Goal: Find specific page/section: Find specific page/section

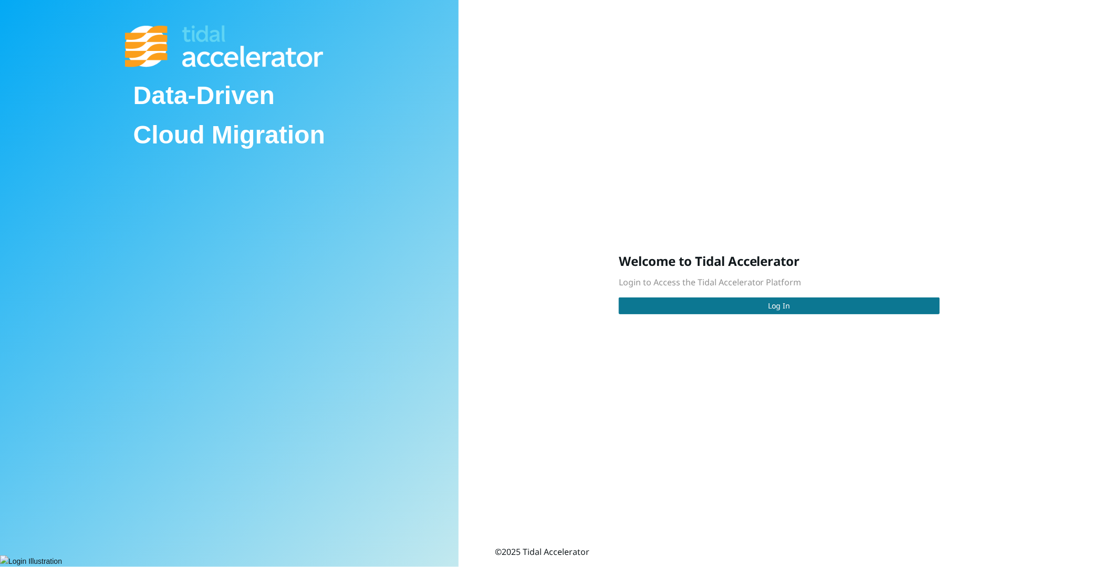
click at [652, 304] on button "Log In" at bounding box center [779, 305] width 321 height 17
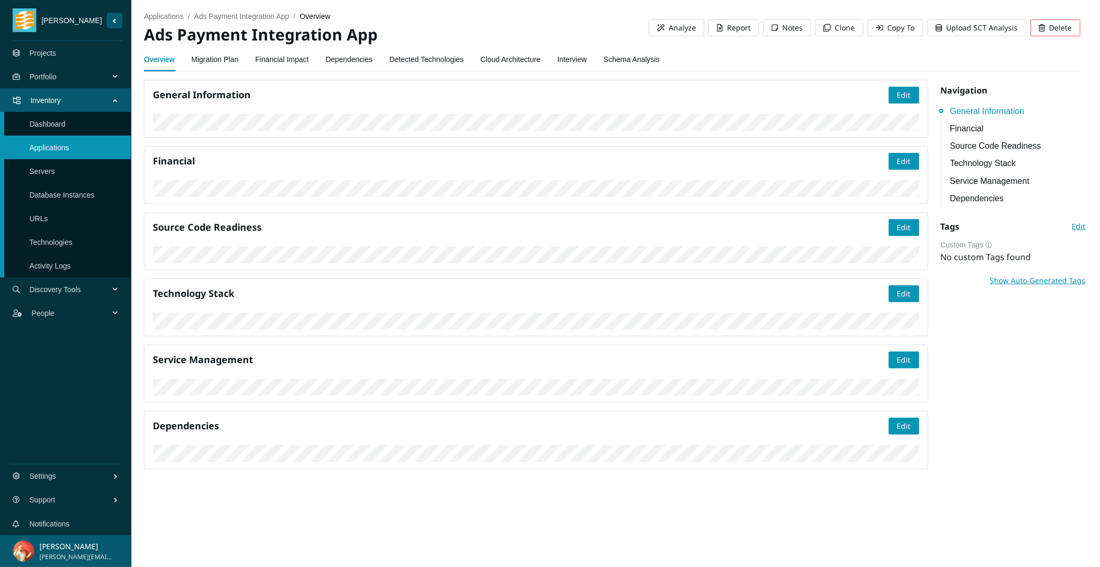
scroll to position [134, 0]
